Goal: Task Accomplishment & Management: Manage account settings

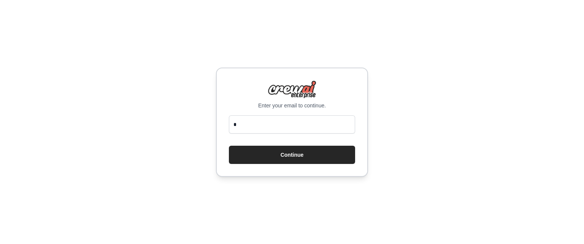
type input "**********"
click at [299, 155] on button "Continue" at bounding box center [292, 155] width 126 height 18
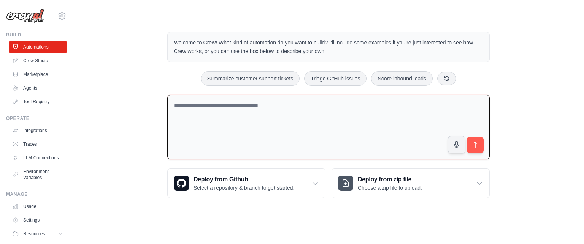
click at [337, 146] on textarea at bounding box center [328, 127] width 322 height 65
type textarea "*"
type textarea "**********"
click at [44, 88] on link "Agents" at bounding box center [37, 88] width 57 height 12
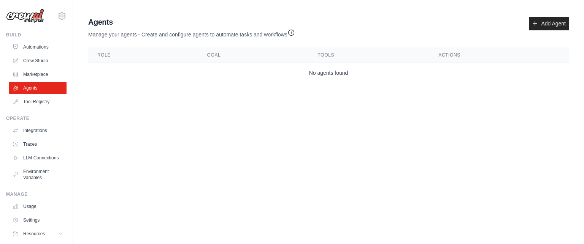
click at [546, 22] on link "Add Agent" at bounding box center [549, 24] width 40 height 14
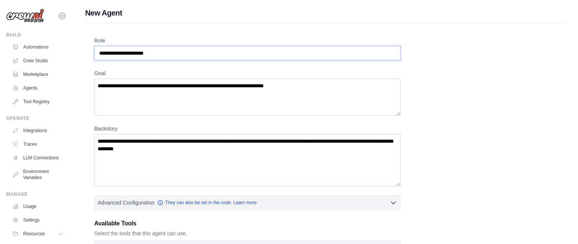
click at [148, 54] on input "Role" at bounding box center [247, 53] width 306 height 14
drag, startPoint x: 141, startPoint y: 54, endPoint x: 133, endPoint y: 53, distance: 8.4
click at [133, 53] on input "Role" at bounding box center [247, 53] width 306 height 14
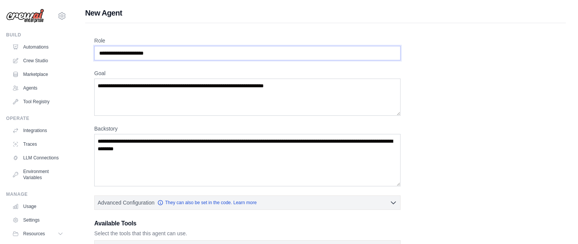
drag, startPoint x: 164, startPoint y: 52, endPoint x: 117, endPoint y: 52, distance: 47.5
click at [117, 52] on input "Role" at bounding box center [247, 53] width 306 height 14
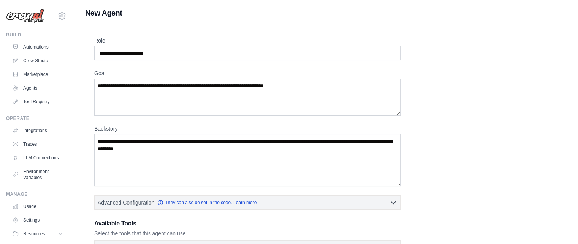
drag, startPoint x: 249, startPoint y: 62, endPoint x: 234, endPoint y: 51, distance: 19.3
click at [234, 51] on div "Role Goal Backstory Advanced Configuration They can also be set in the code. Le…" at bounding box center [325, 205] width 463 height 337
click at [234, 51] on input "Role" at bounding box center [247, 53] width 306 height 14
click at [198, 52] on input "Role" at bounding box center [247, 53] width 306 height 14
click at [167, 50] on input "Role" at bounding box center [247, 53] width 306 height 14
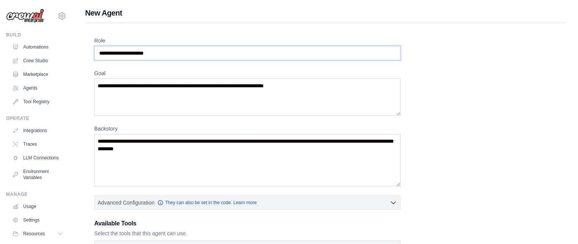
click at [169, 49] on input "Role" at bounding box center [247, 53] width 306 height 14
drag, startPoint x: 169, startPoint y: 49, endPoint x: 160, endPoint y: 38, distance: 13.5
click at [160, 38] on div "Role" at bounding box center [247, 49] width 306 height 24
drag, startPoint x: 160, startPoint y: 38, endPoint x: 165, endPoint y: 49, distance: 12.3
click at [165, 49] on div "Role" at bounding box center [247, 49] width 306 height 24
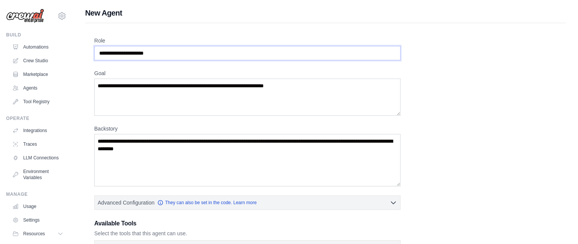
click at [165, 49] on input "Role" at bounding box center [247, 53] width 306 height 14
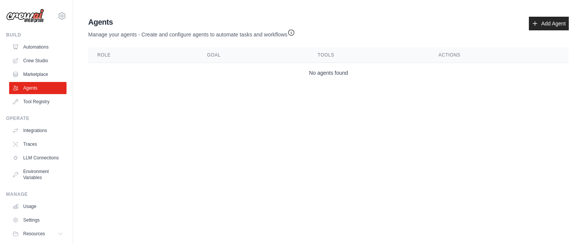
click at [557, 22] on link "Add Agent" at bounding box center [549, 24] width 40 height 14
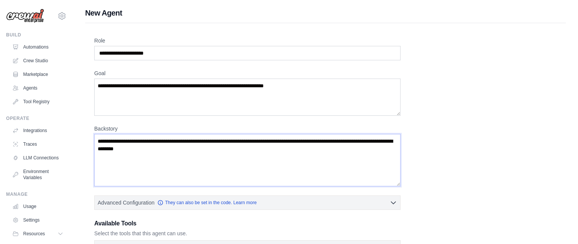
click at [205, 157] on textarea "Backstory" at bounding box center [247, 160] width 306 height 52
drag, startPoint x: 196, startPoint y: 150, endPoint x: 128, endPoint y: 138, distance: 69.5
click at [128, 138] on textarea "Backstory" at bounding box center [247, 160] width 306 height 52
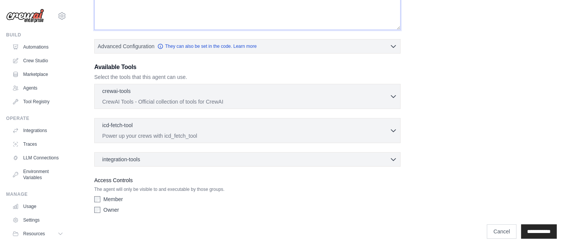
scroll to position [162, 0]
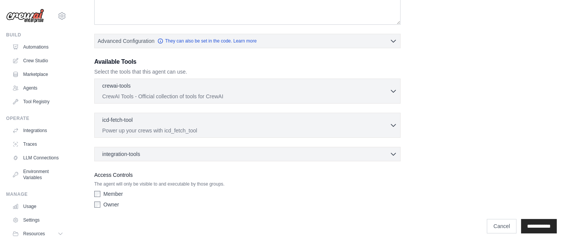
click at [535, 222] on input "**********" at bounding box center [539, 226] width 36 height 14
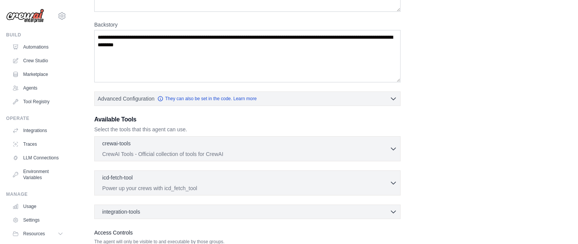
scroll to position [0, 0]
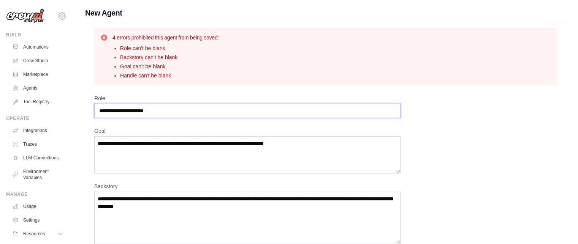
click at [162, 111] on input "Role" at bounding box center [247, 111] width 306 height 14
type input "*"
type input "**********"
click at [175, 147] on textarea "Goal" at bounding box center [247, 155] width 306 height 37
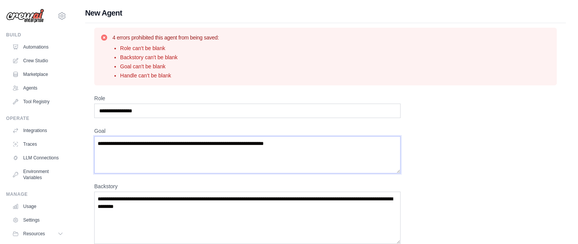
click at [175, 147] on textarea "Goal" at bounding box center [247, 155] width 306 height 37
click at [175, 145] on textarea "Goal" at bounding box center [247, 155] width 306 height 37
drag, startPoint x: 310, startPoint y: 143, endPoint x: 129, endPoint y: 148, distance: 181.4
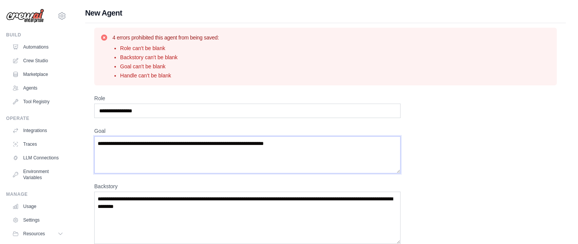
click at [129, 148] on textarea "Goal" at bounding box center [247, 155] width 306 height 37
click at [129, 143] on textarea "**********" at bounding box center [247, 155] width 306 height 37
click at [193, 146] on textarea "**********" at bounding box center [247, 155] width 306 height 37
type textarea "**********"
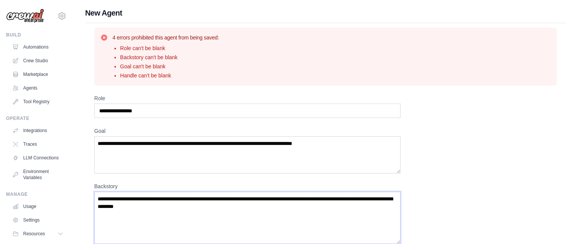
click at [195, 210] on textarea "Backstory" at bounding box center [247, 218] width 306 height 52
type textarea "*"
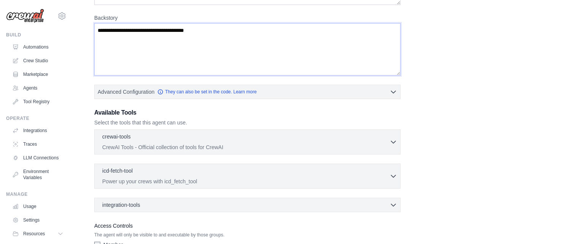
scroll to position [220, 0]
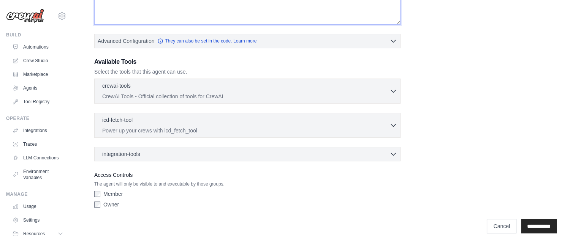
type textarea "**********"
click at [531, 222] on input "**********" at bounding box center [539, 226] width 36 height 14
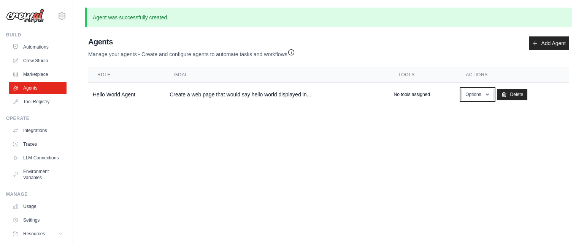
click at [478, 94] on button "Options" at bounding box center [477, 94] width 32 height 11
click at [417, 93] on p "No tools assigned" at bounding box center [412, 95] width 36 height 6
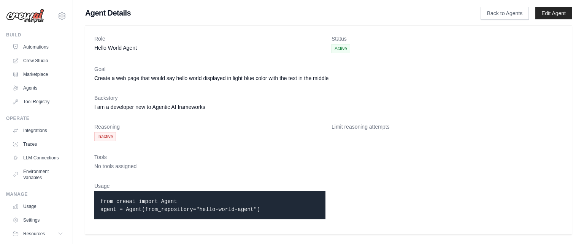
click at [554, 18] on link "Edit Agent" at bounding box center [553, 13] width 37 height 12
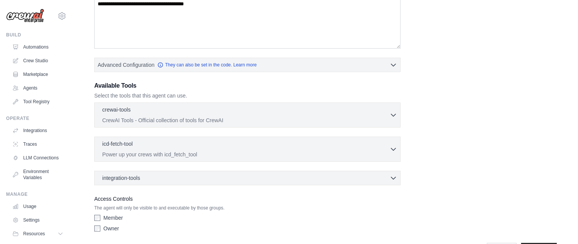
scroll to position [169, 0]
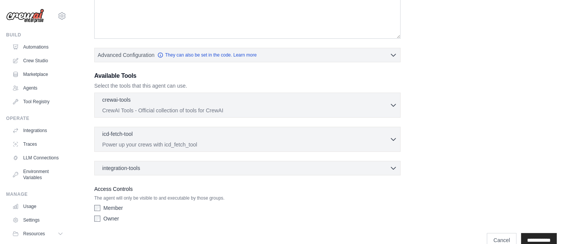
click at [348, 117] on div "crewai-tools 0 selected CrewAI Tools - Official collection of tools for CrewAI …" at bounding box center [247, 105] width 306 height 25
click at [390, 108] on icon "button" at bounding box center [394, 106] width 8 height 8
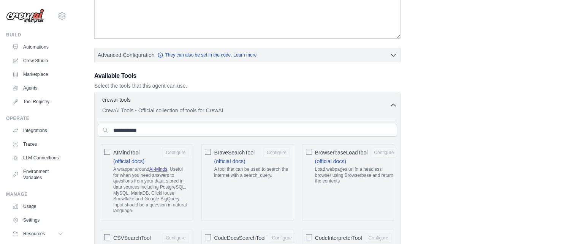
click at [390, 108] on icon "button" at bounding box center [394, 106] width 8 height 8
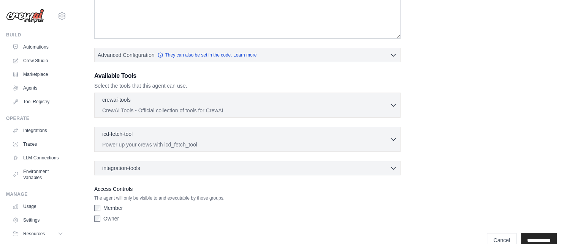
click at [390, 108] on icon "button" at bounding box center [394, 106] width 8 height 8
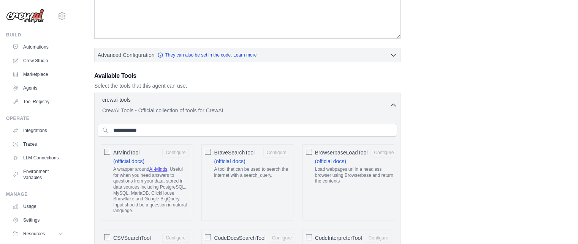
click at [390, 108] on icon "button" at bounding box center [394, 106] width 8 height 8
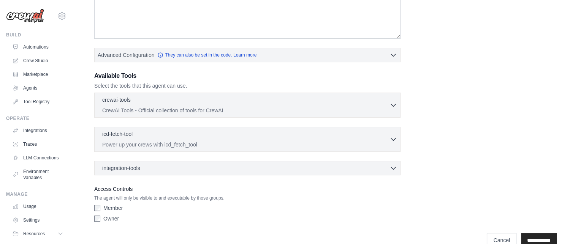
click at [390, 108] on icon "button" at bounding box center [394, 106] width 8 height 8
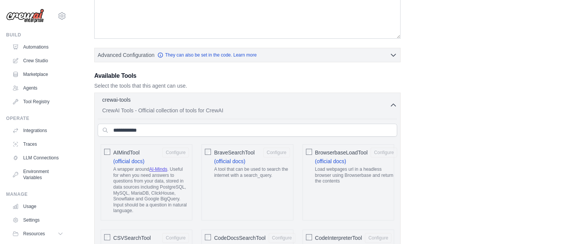
click at [390, 108] on icon "button" at bounding box center [394, 106] width 8 height 8
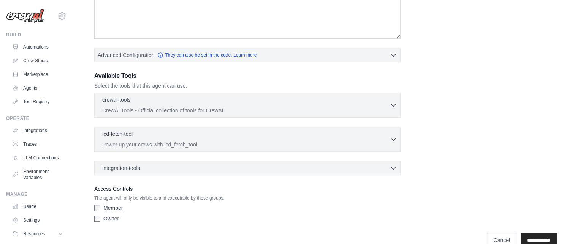
click at [390, 108] on icon "button" at bounding box center [394, 106] width 8 height 8
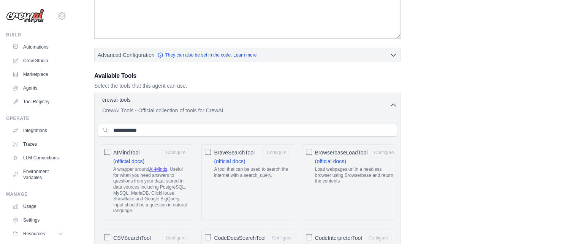
click at [390, 108] on icon "button" at bounding box center [394, 106] width 8 height 8
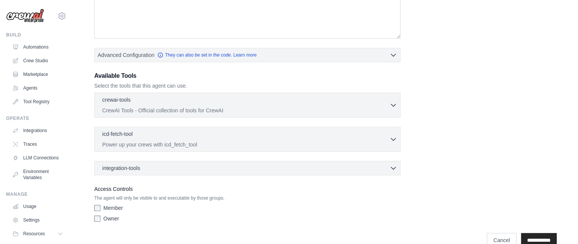
click at [390, 108] on icon "button" at bounding box center [394, 106] width 8 height 8
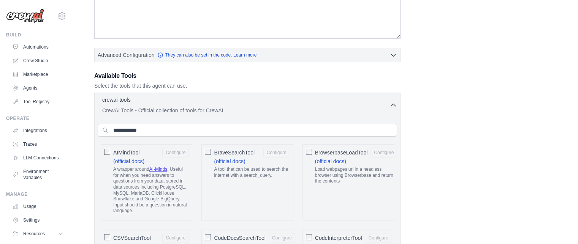
click at [390, 108] on icon "button" at bounding box center [394, 106] width 8 height 8
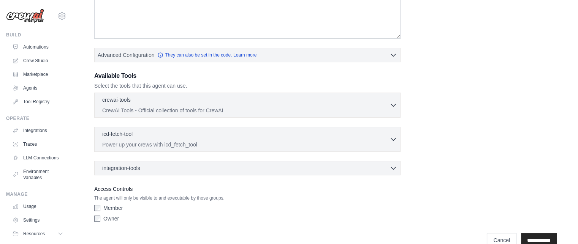
click at [390, 108] on icon "button" at bounding box center [394, 106] width 8 height 8
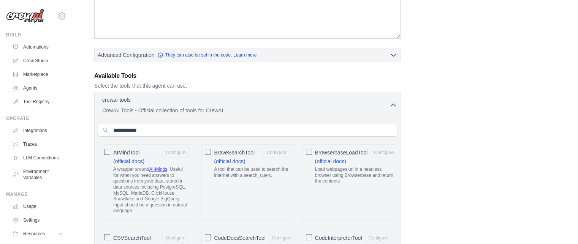
click at [390, 108] on icon "button" at bounding box center [394, 106] width 8 height 8
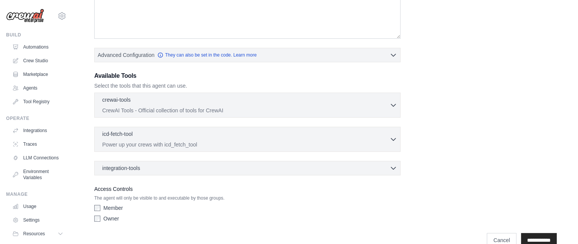
click at [390, 108] on icon "button" at bounding box center [394, 106] width 8 height 8
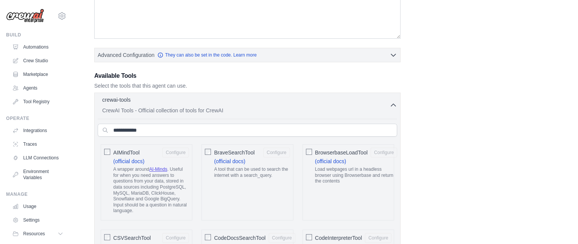
click at [390, 108] on icon "button" at bounding box center [394, 106] width 8 height 8
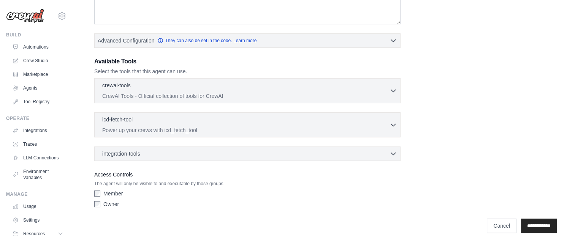
scroll to position [183, 0]
click at [199, 187] on div "Access Controls The agent will only be visible to and executable by those group…" at bounding box center [247, 191] width 306 height 41
click at [340, 166] on div "**********" at bounding box center [325, 43] width 463 height 337
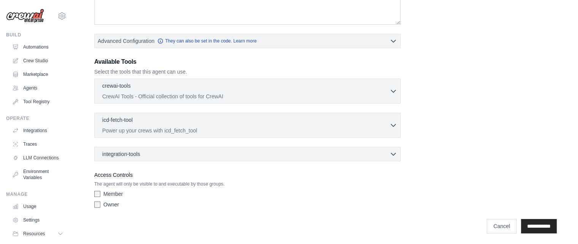
click at [531, 225] on input "**********" at bounding box center [539, 226] width 36 height 14
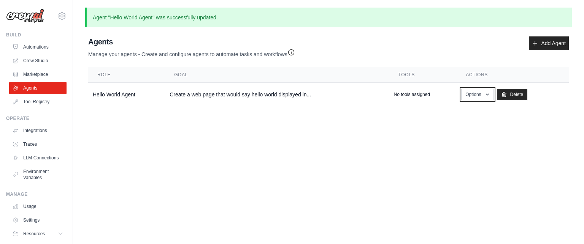
click at [481, 97] on button "Options" at bounding box center [477, 94] width 32 height 11
click at [413, 92] on p "No tools assigned" at bounding box center [412, 95] width 36 height 6
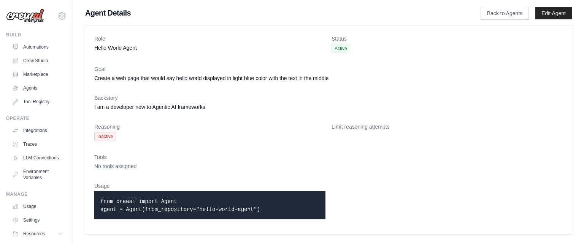
drag, startPoint x: 101, startPoint y: 197, endPoint x: 275, endPoint y: 211, distance: 174.7
click at [275, 211] on p "from crewai import Agent agent = Agent(from_repository="hello-world-agent")" at bounding box center [209, 206] width 219 height 16
copy code "from crewai import Agent agent = Agent(from_repository="hello-world-agent")"
click at [517, 11] on link "Back to Agents" at bounding box center [505, 13] width 48 height 13
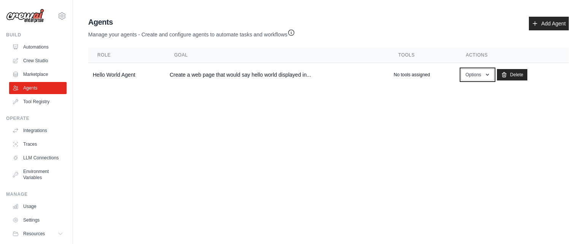
click at [483, 71] on button "Options" at bounding box center [477, 74] width 32 height 11
click at [455, 107] on link "Edit" at bounding box center [466, 106] width 55 height 14
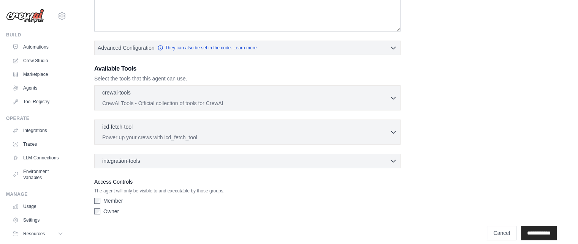
scroll to position [183, 0]
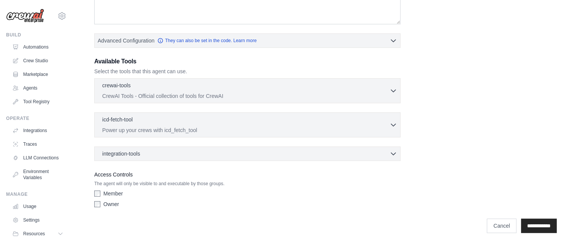
click at [357, 88] on div "crewai-tools 0 selected" at bounding box center [245, 86] width 287 height 9
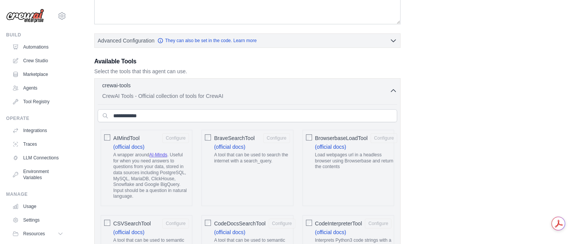
click at [304, 135] on div "BrowserbaseLoadTool Configure (official docs) Load webpages url in a headless b…" at bounding box center [349, 168] width 92 height 76
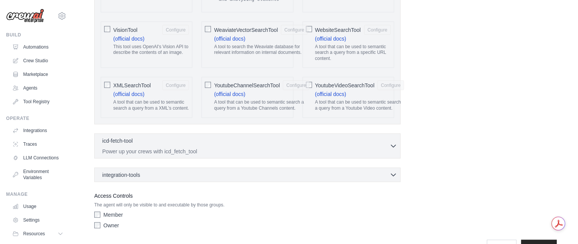
scroll to position [1606, 0]
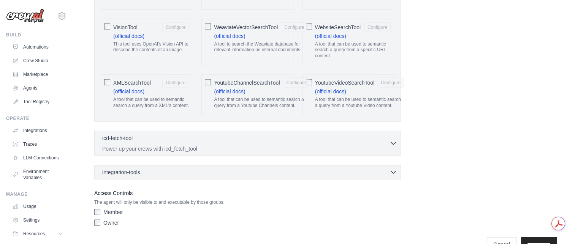
click at [532, 238] on input "**********" at bounding box center [539, 245] width 36 height 14
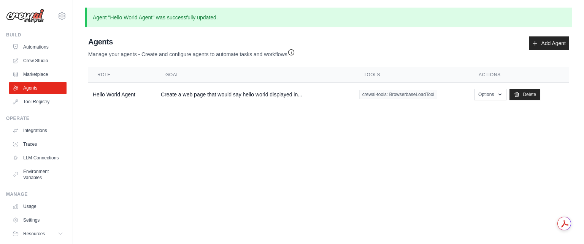
click at [429, 99] on td "crewai-tools: BrowserbaseLoadTool" at bounding box center [412, 95] width 115 height 24
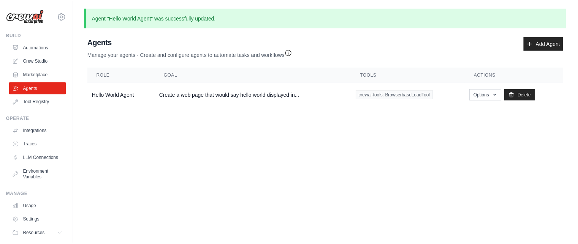
scroll to position [28, 0]
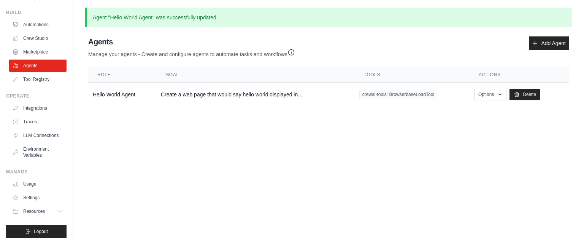
click at [37, 117] on link "Traces" at bounding box center [37, 122] width 57 height 12
